Goal: Navigation & Orientation: Understand site structure

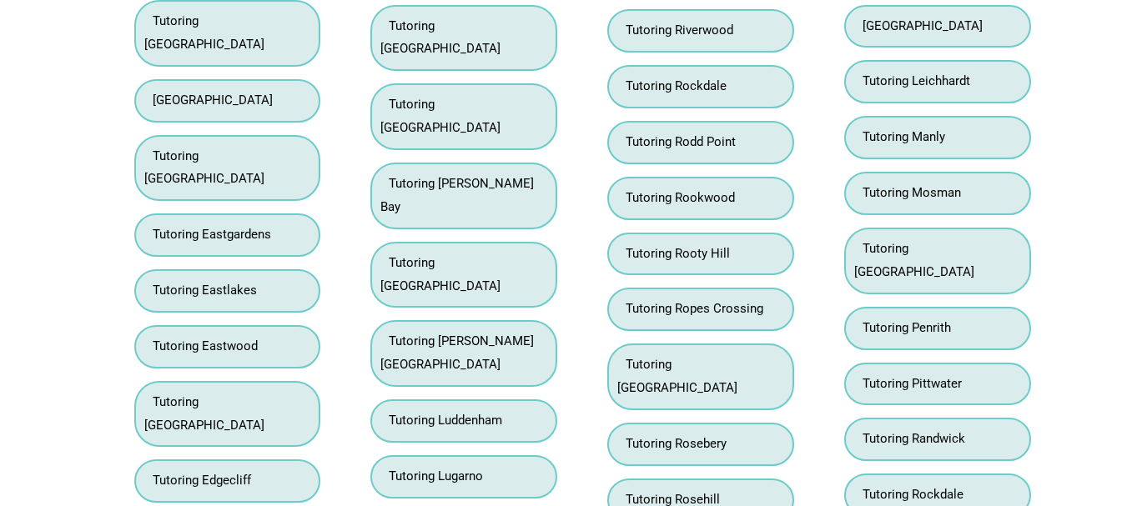
scroll to position [12107, 0]
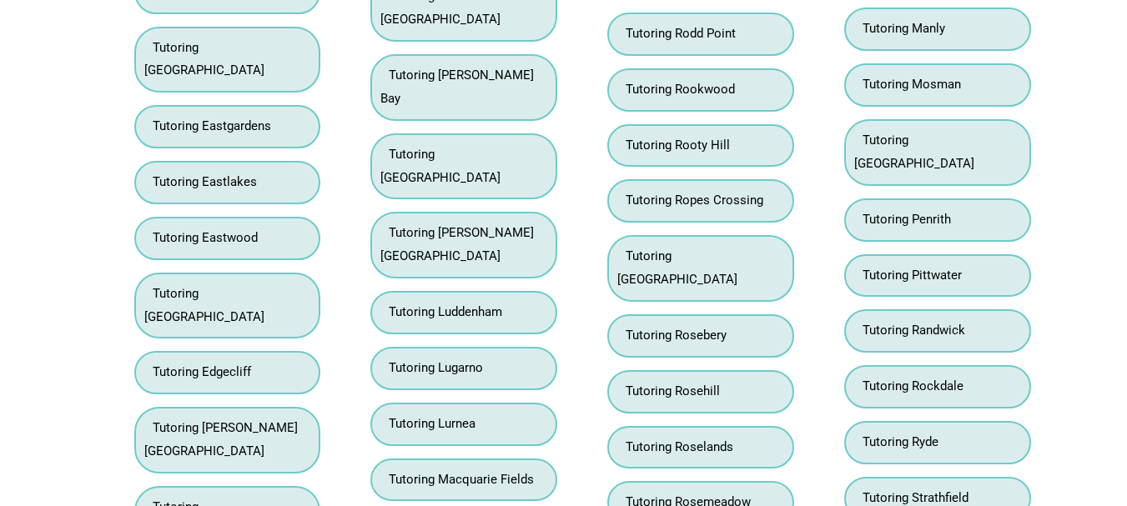
scroll to position [12617, 0]
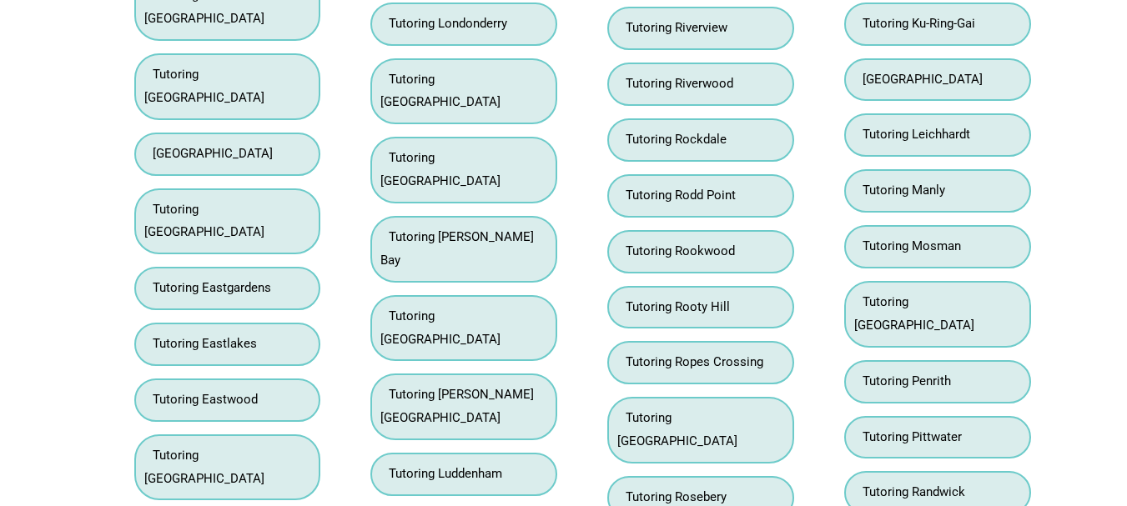
scroll to position [12489, 0]
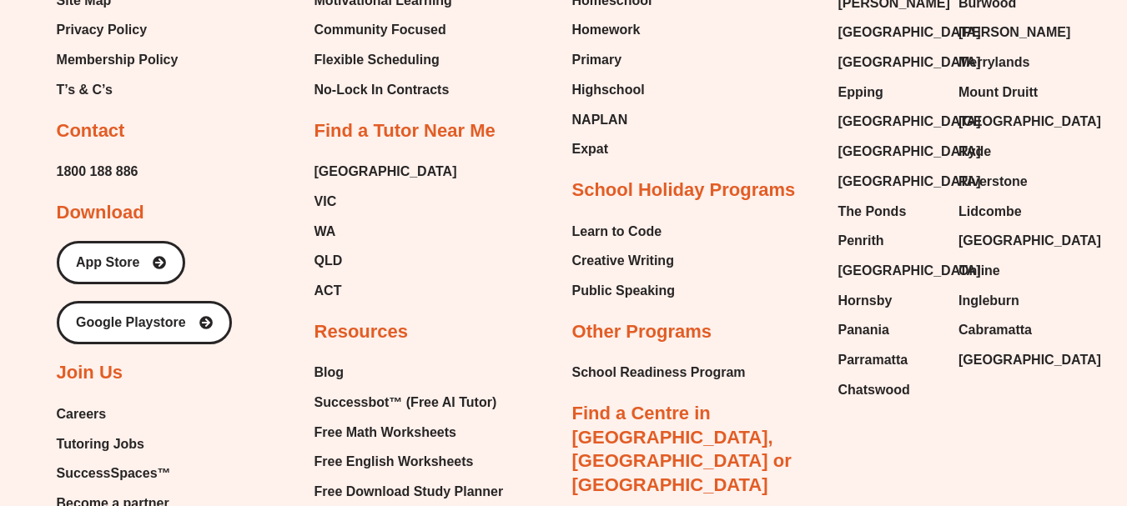
scroll to position [3587, 0]
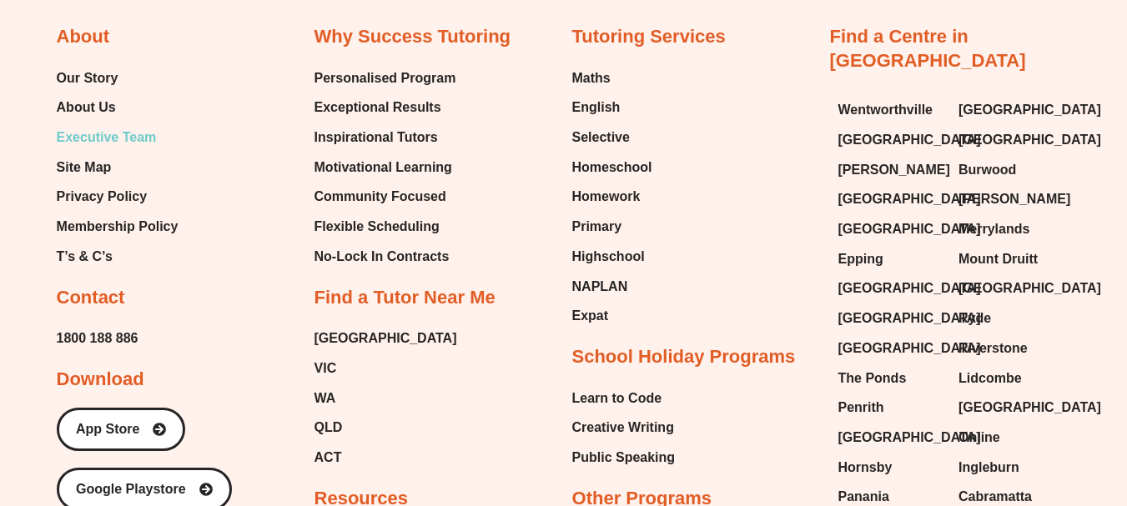
click at [126, 141] on span "Executive Team" at bounding box center [107, 137] width 100 height 25
